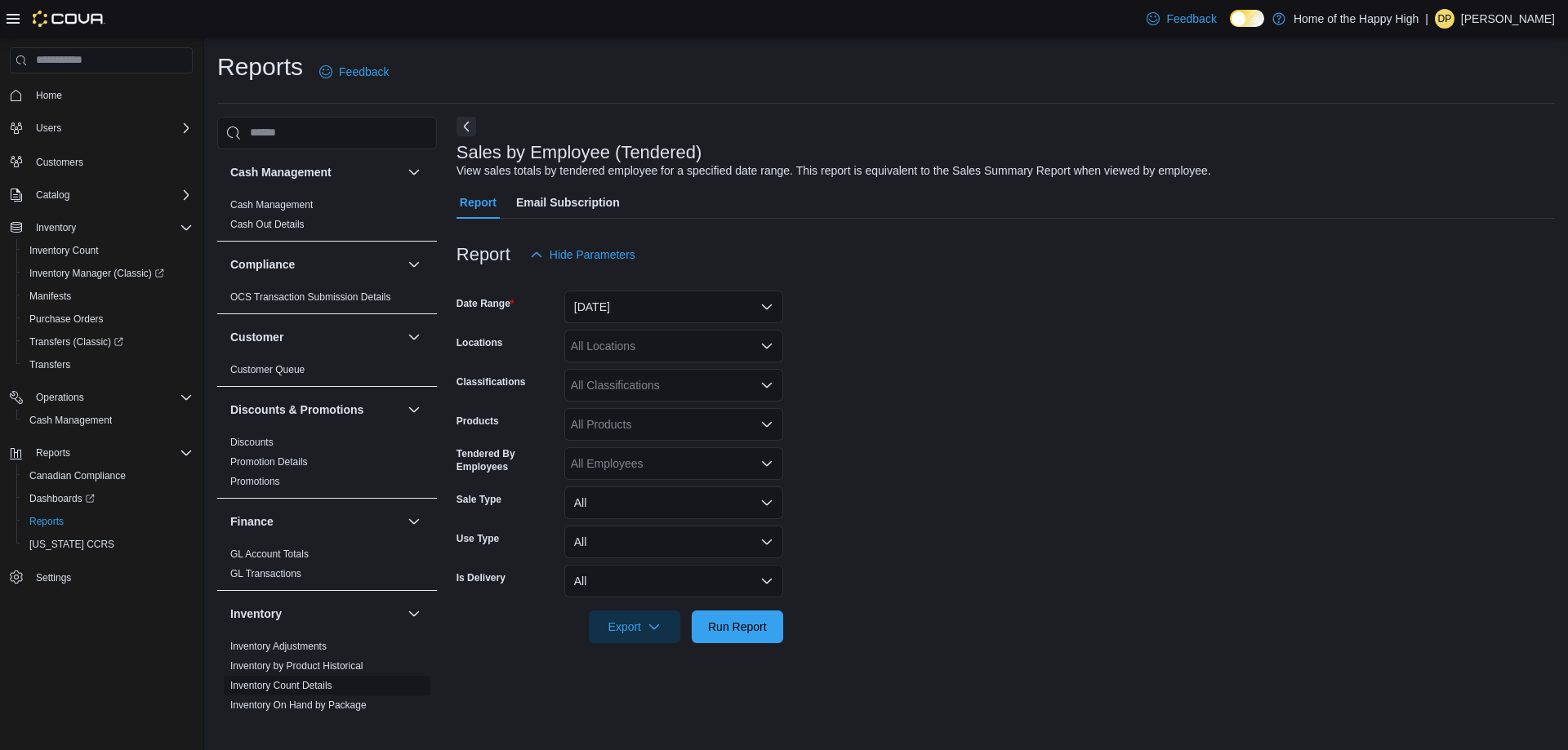
drag, startPoint x: 358, startPoint y: 703, endPoint x: 357, endPoint y: 693, distance: 10.0
drag, startPoint x: 357, startPoint y: 693, endPoint x: 934, endPoint y: 386, distance: 653.6
click at [934, 386] on form "Date Range [DATE] Locations All Locations Classifications All Classifications P…" at bounding box center [1005, 456] width 1098 height 372
